Goal: Complete application form

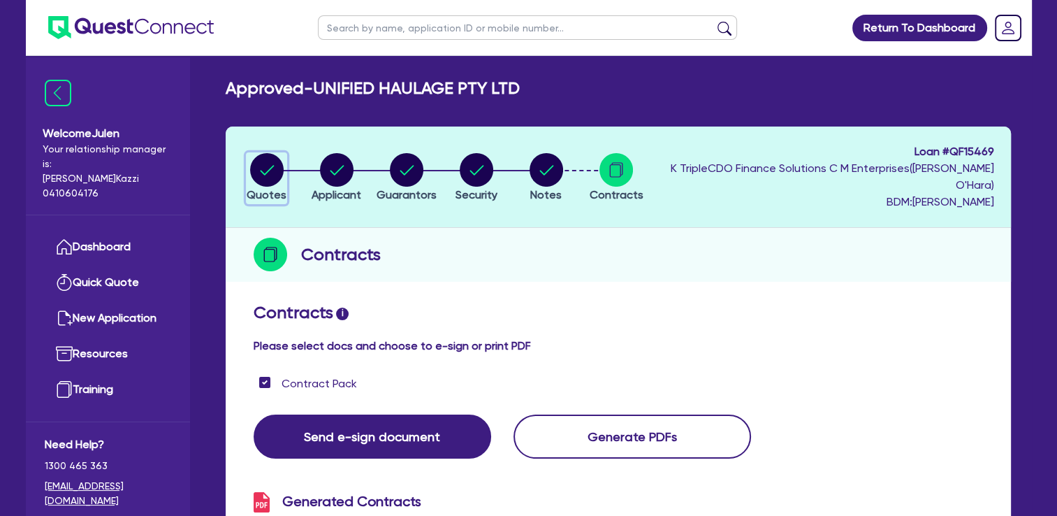
click at [268, 169] on circle "button" at bounding box center [267, 170] width 34 height 34
select select "Quest Finance - Platform Funding"
select select "PRIMARY_ASSETS"
select select "HEAVY_TRUCKS"
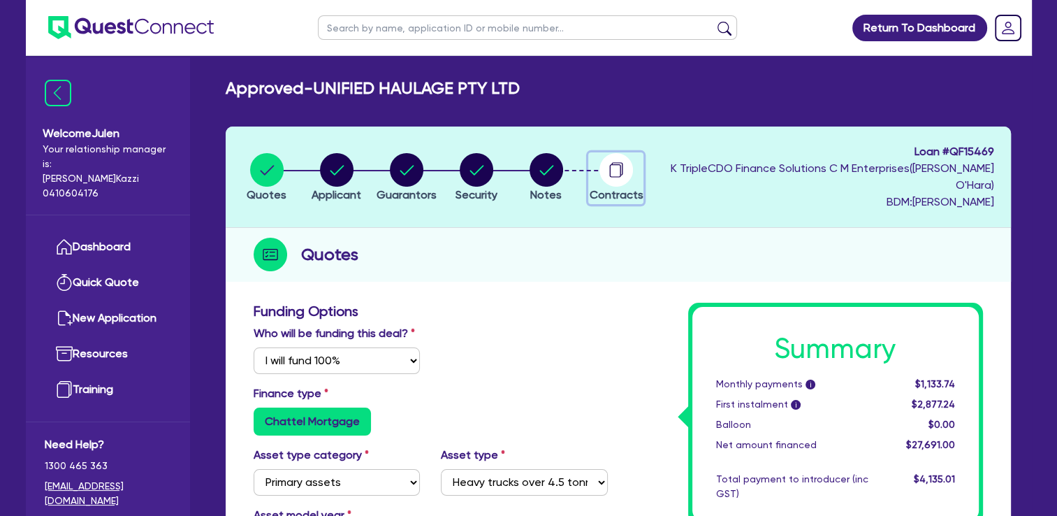
click at [622, 164] on icon "button" at bounding box center [616, 168] width 11 height 13
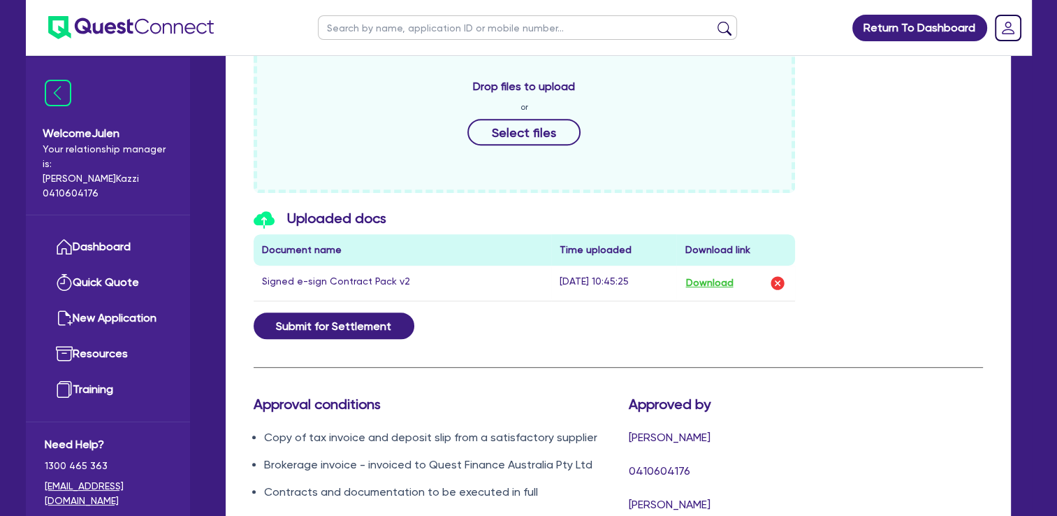
scroll to position [678, 0]
click at [537, 134] on button "Select files" at bounding box center [523, 132] width 113 height 27
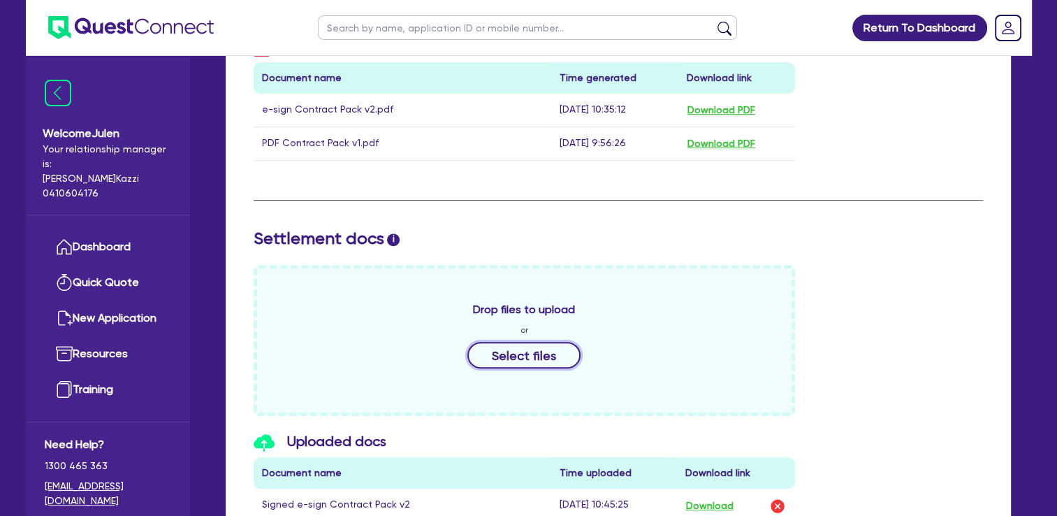
scroll to position [472, 0]
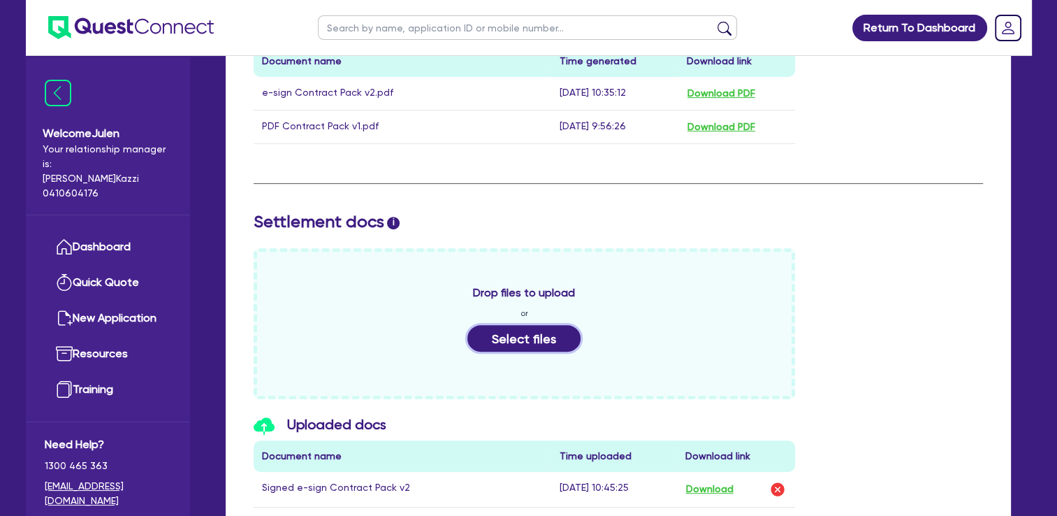
click at [514, 340] on button "Select files" at bounding box center [523, 338] width 113 height 27
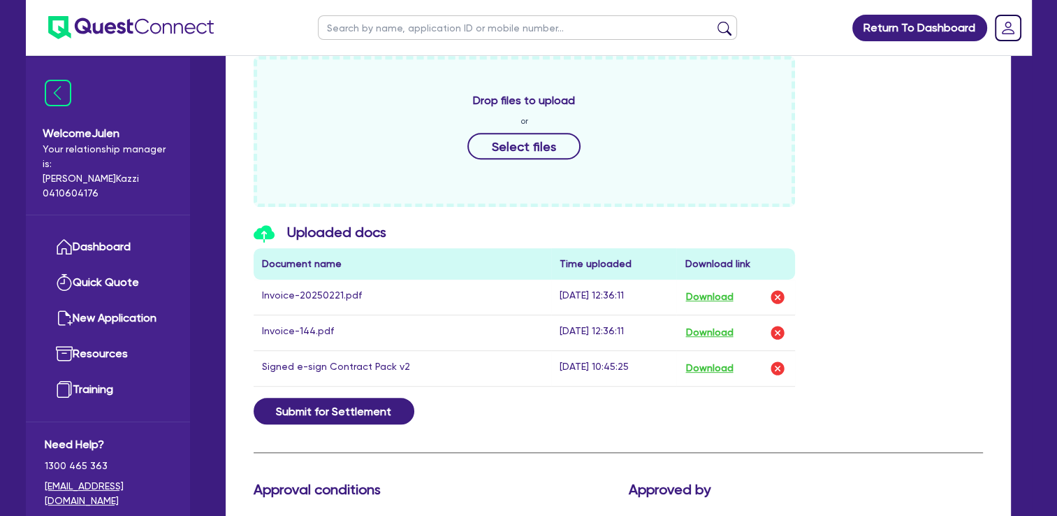
scroll to position [665, 0]
click at [719, 300] on button "Download" at bounding box center [709, 296] width 49 height 18
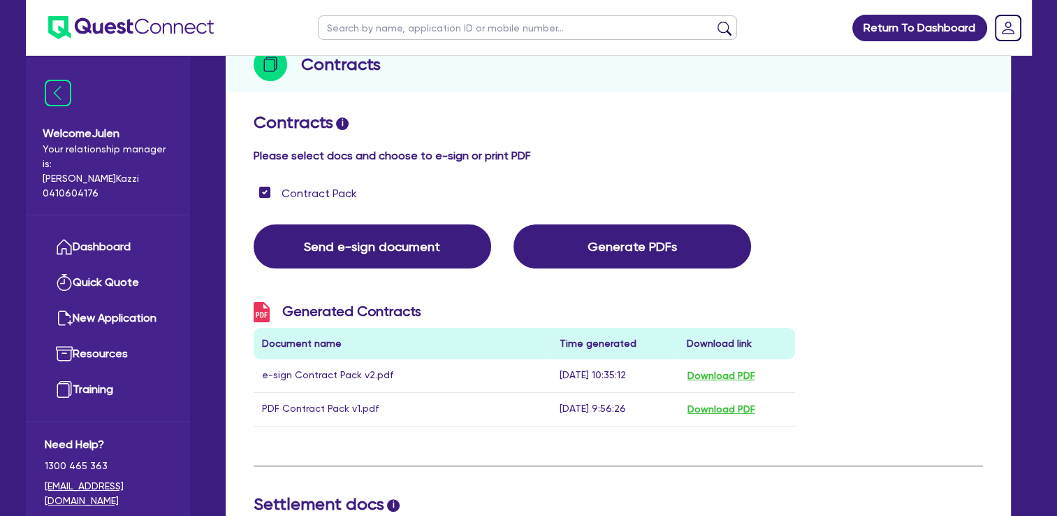
scroll to position [0, 0]
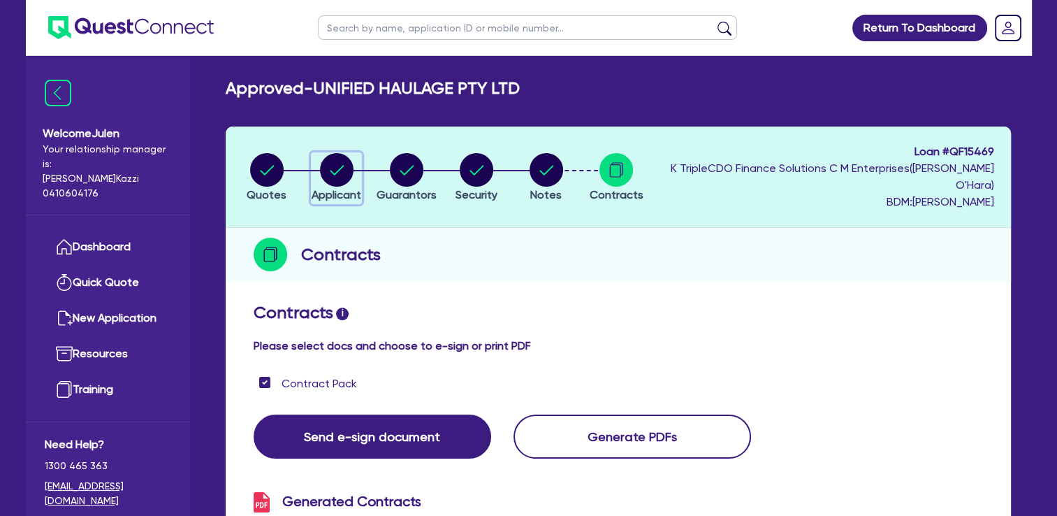
click at [350, 172] on circle "button" at bounding box center [337, 170] width 34 height 34
select select "COMPANY"
select select "TRANSPORT_WAREHOUSING"
select select "PASSENGERS_FREIGHT_TRANSPORT"
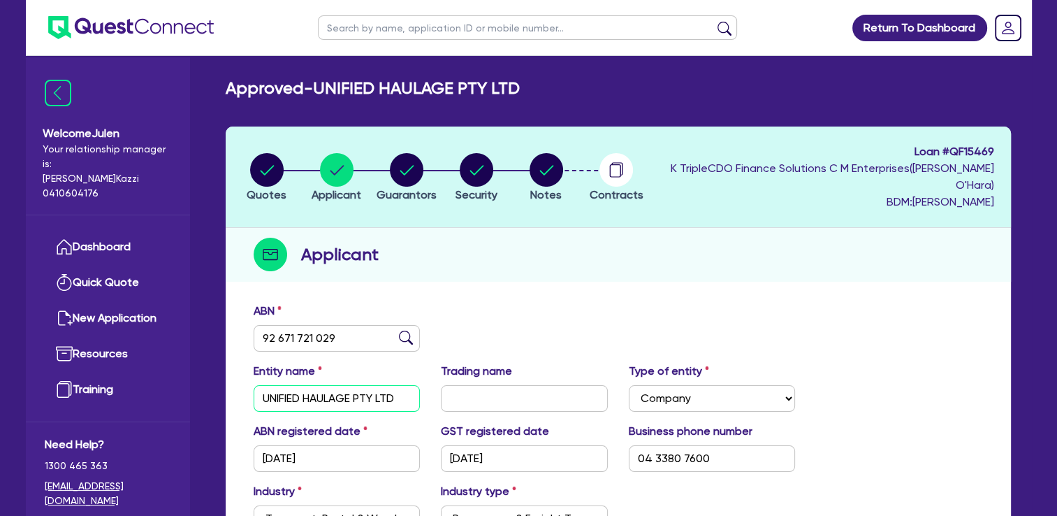
click at [363, 395] on input "UNIFIED HAULAGE PTY LTD" at bounding box center [337, 398] width 167 height 27
click at [620, 170] on icon "button" at bounding box center [614, 170] width 11 height 13
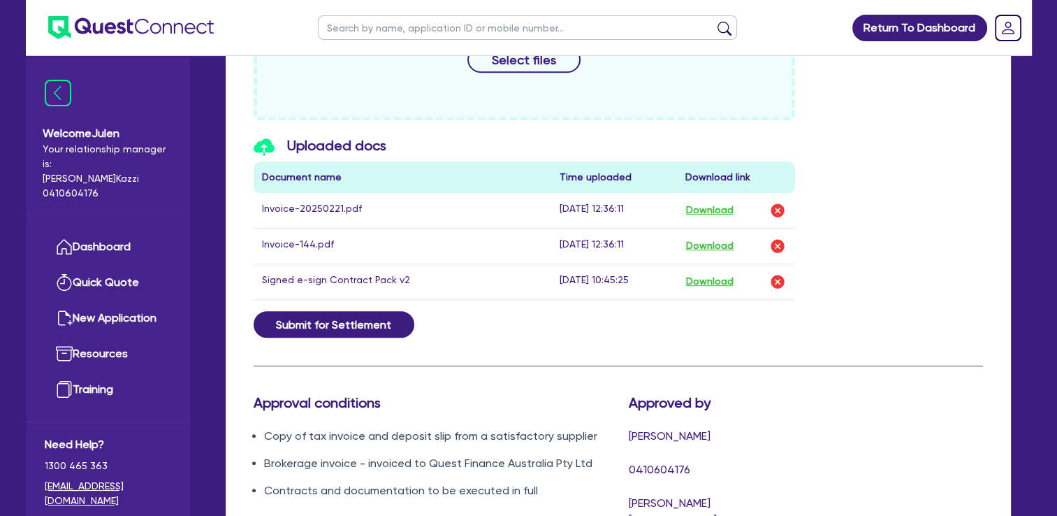
scroll to position [750, 0]
click at [775, 206] on img "button" at bounding box center [777, 211] width 17 height 17
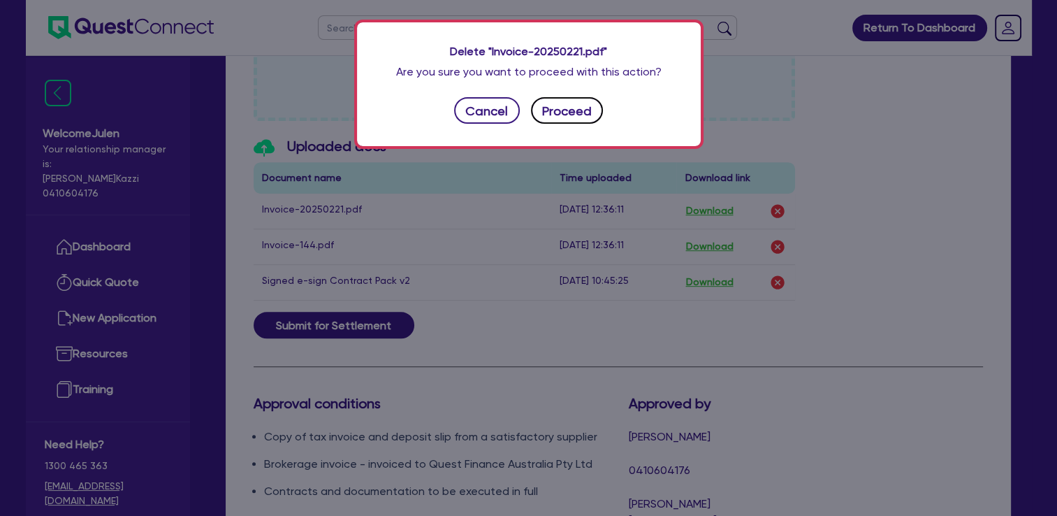
click at [564, 112] on button "Proceed" at bounding box center [567, 110] width 73 height 27
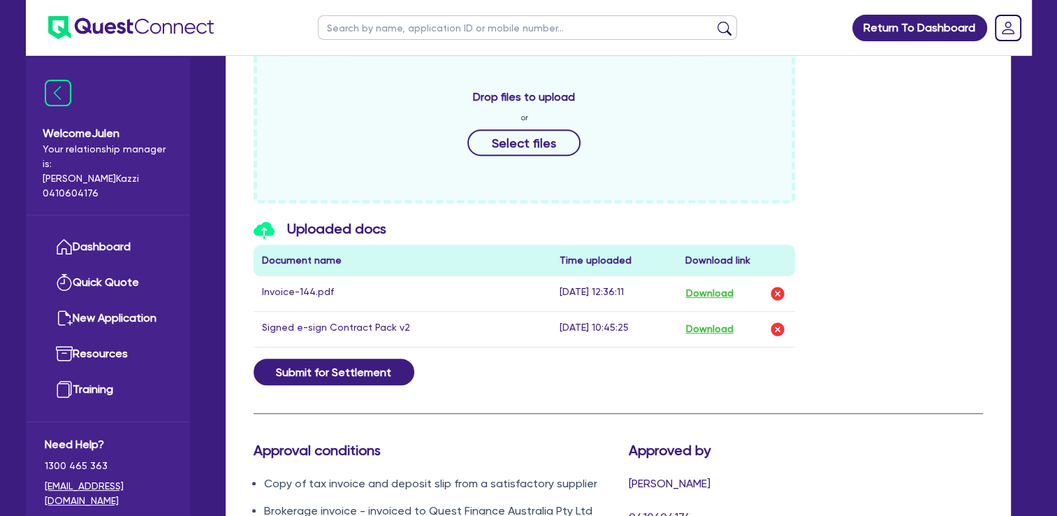
scroll to position [662, 0]
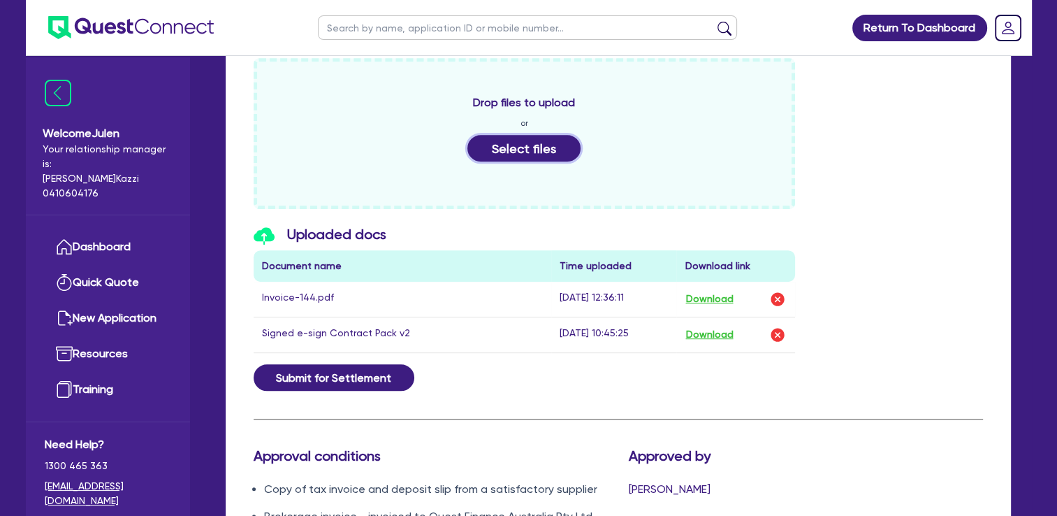
click at [530, 143] on button "Select files" at bounding box center [523, 148] width 113 height 27
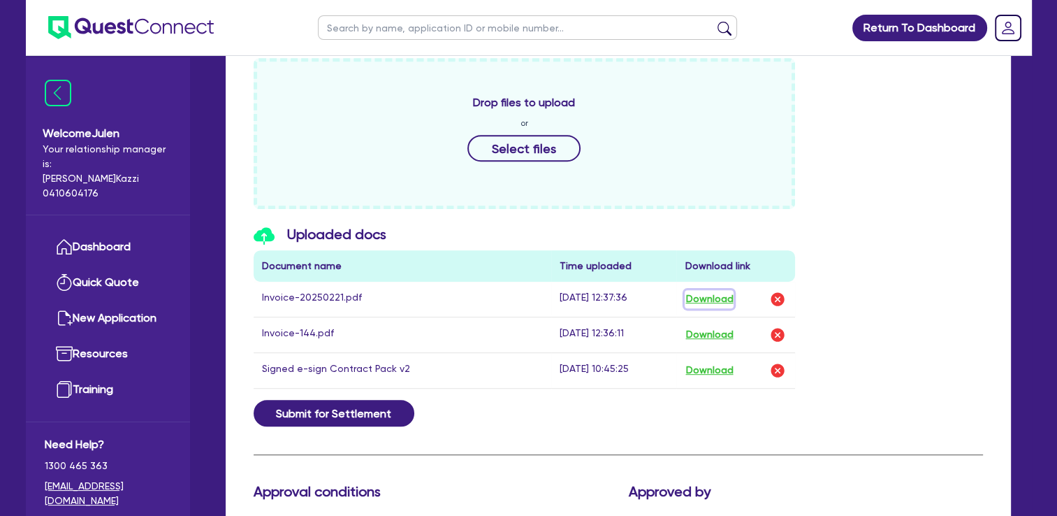
click at [704, 295] on button "Download" at bounding box center [709, 299] width 49 height 18
click at [645, 152] on div "Drop files to upload or Select files" at bounding box center [525, 133] width 542 height 151
click at [703, 295] on button "Download" at bounding box center [709, 299] width 49 height 18
click at [718, 342] on td "Download" at bounding box center [735, 334] width 119 height 36
click at [732, 330] on button "Download" at bounding box center [709, 335] width 49 height 18
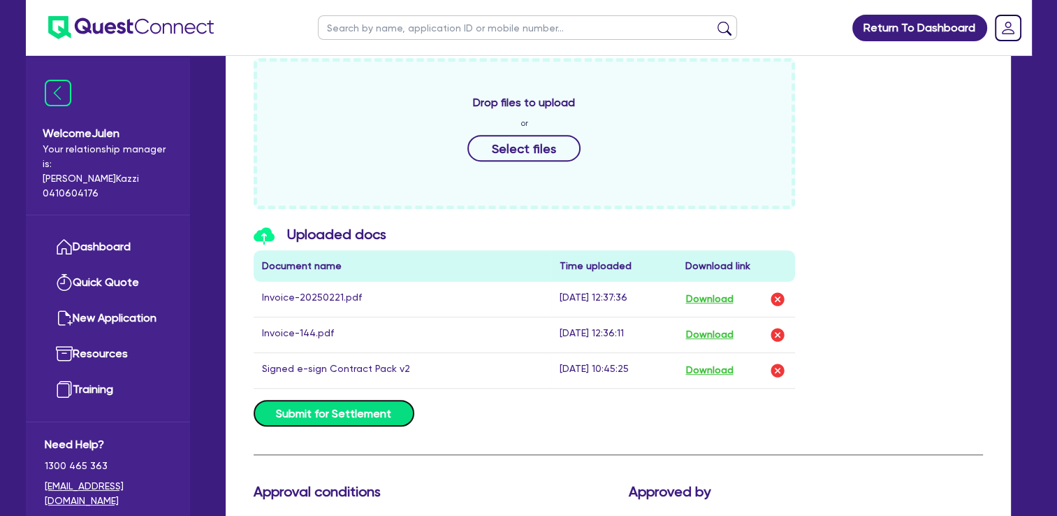
click at [375, 420] on button "Submit for Settlement" at bounding box center [334, 413] width 161 height 27
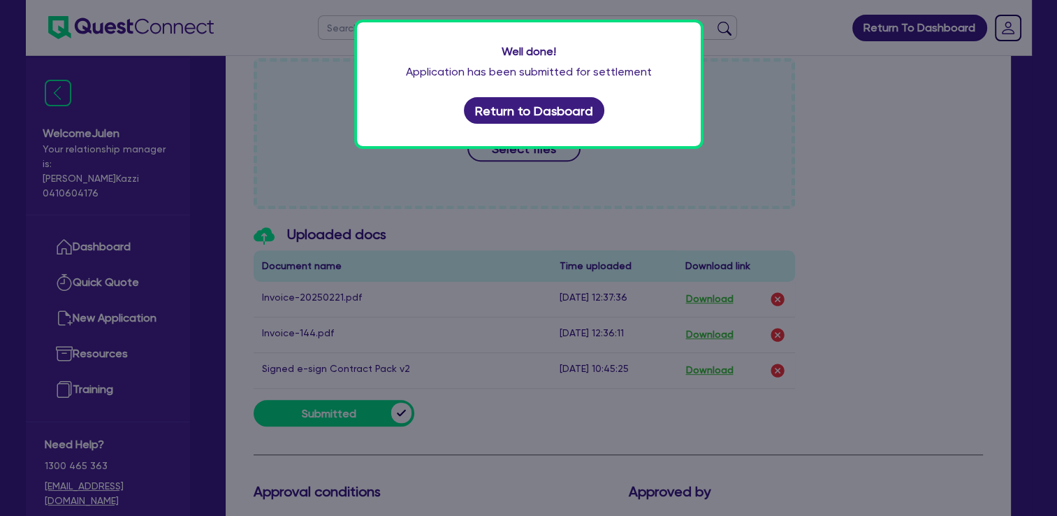
click at [534, 127] on div "Well done! Application has been submitted for settlement Return to Dasboard" at bounding box center [529, 84] width 344 height 124
click at [588, 102] on button "Return to Dasboard" at bounding box center [534, 110] width 141 height 27
